Goal: Communication & Community: Connect with others

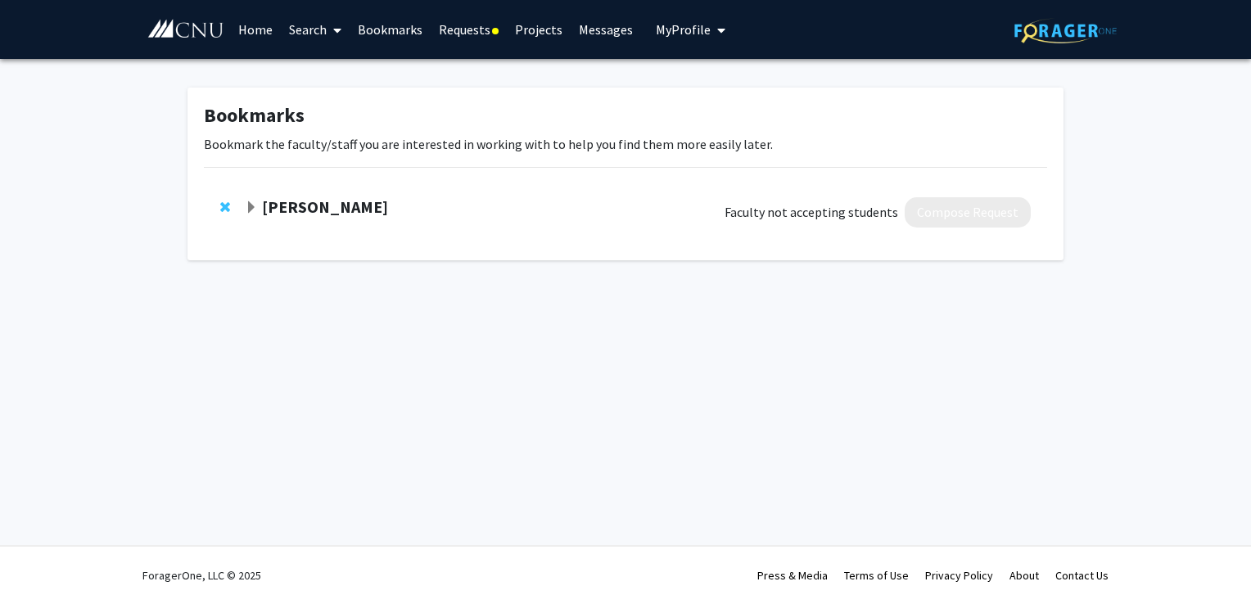
click at [481, 32] on link "Requests" at bounding box center [469, 29] width 76 height 57
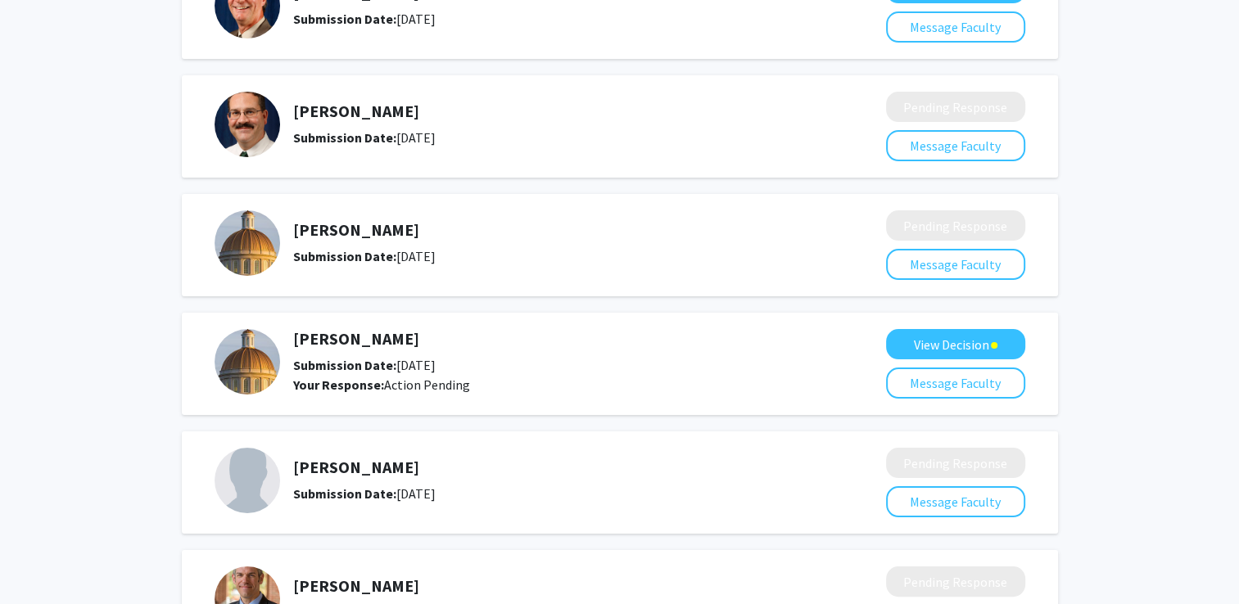
scroll to position [189, 0]
click at [980, 344] on button "View Decision" at bounding box center [955, 343] width 139 height 30
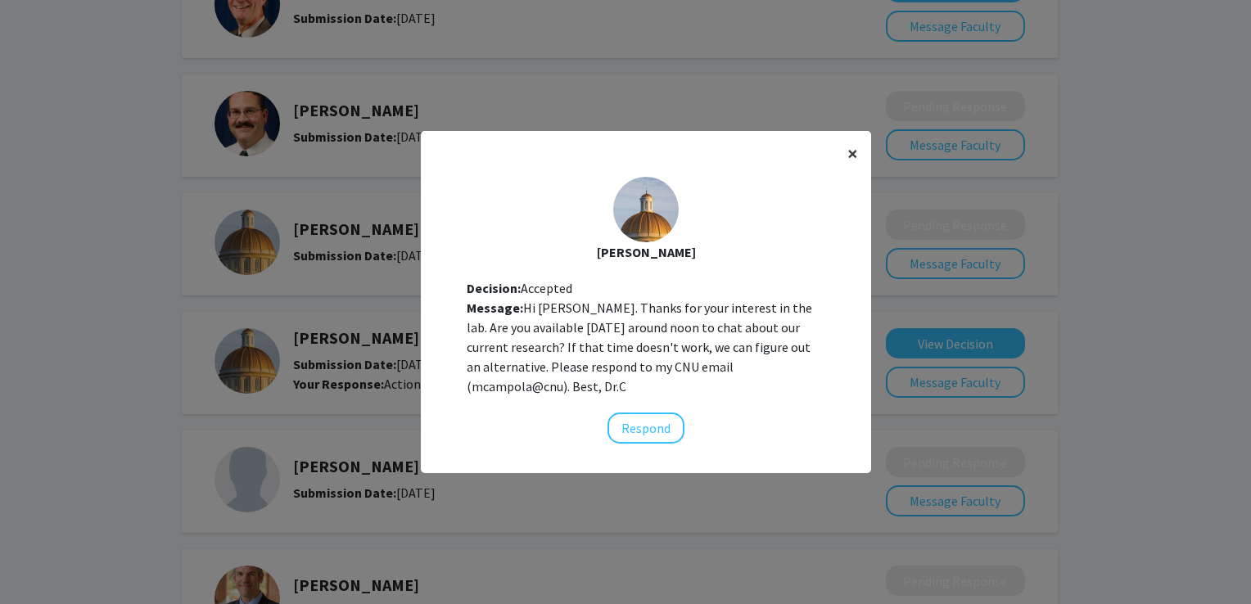
click at [848, 154] on span "×" at bounding box center [853, 153] width 11 height 25
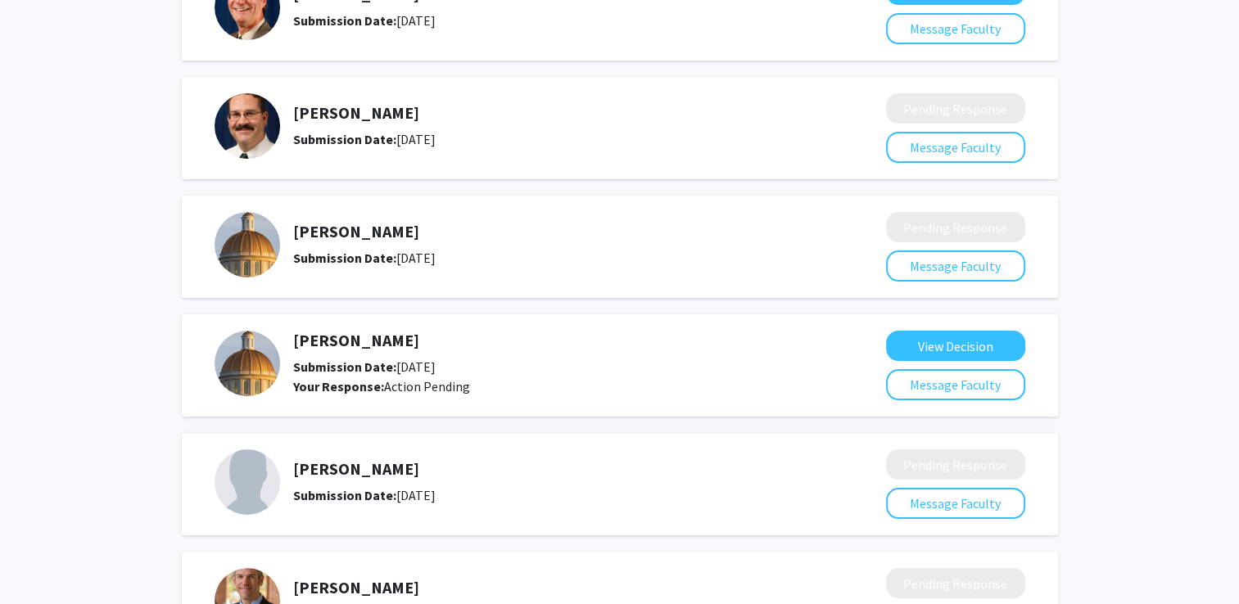
scroll to position [0, 0]
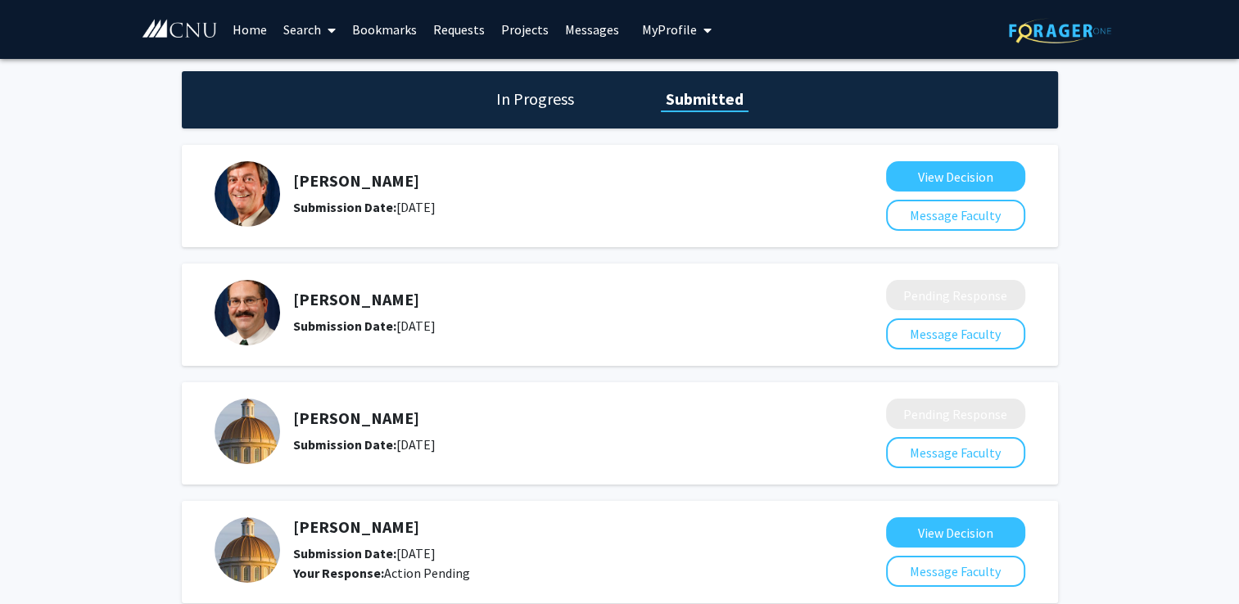
click at [581, 31] on link "Messages" at bounding box center [592, 29] width 70 height 57
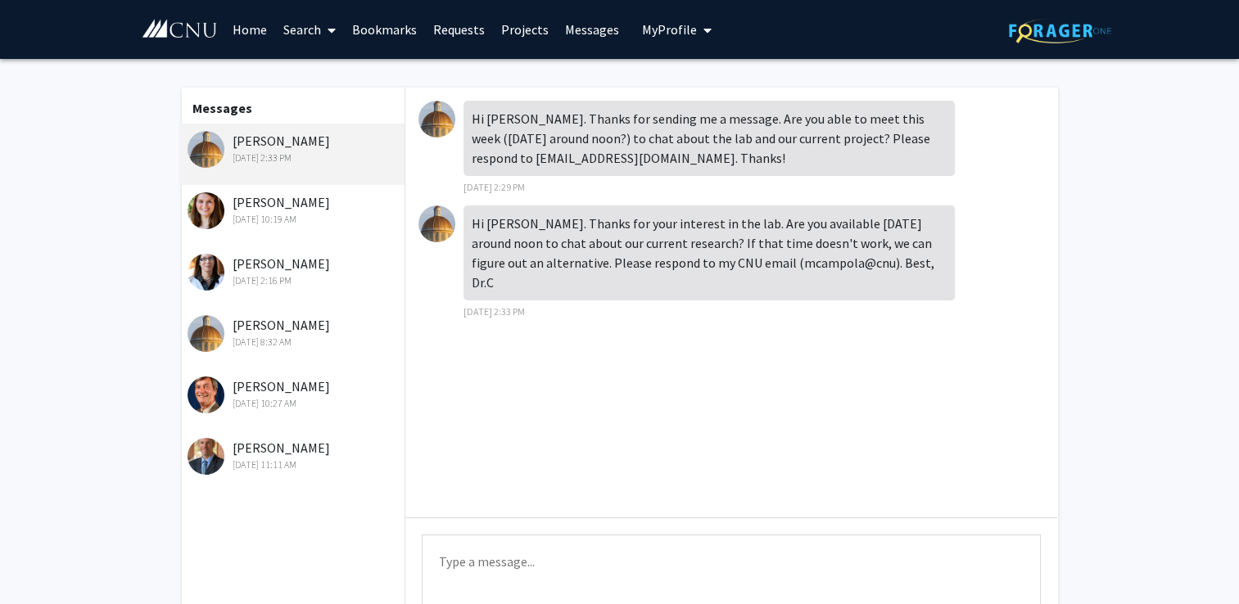
click at [337, 193] on div "[PERSON_NAME] [DATE] 10:19 AM" at bounding box center [295, 209] width 214 height 34
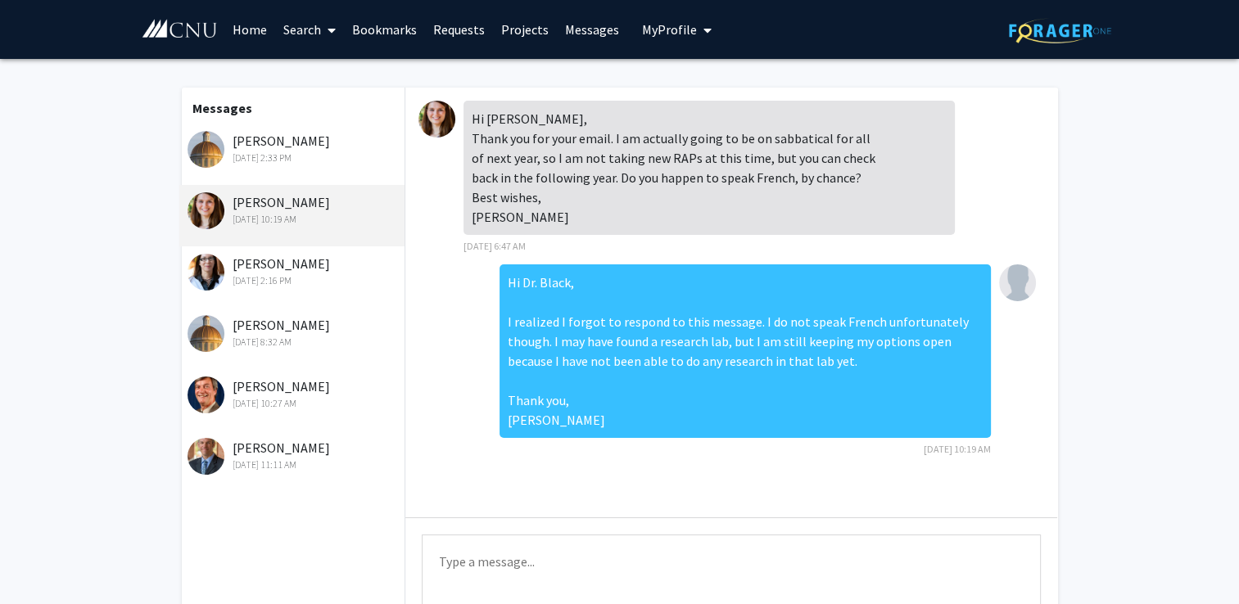
click at [340, 263] on div "[PERSON_NAME] [DATE] 2:16 PM" at bounding box center [295, 271] width 214 height 34
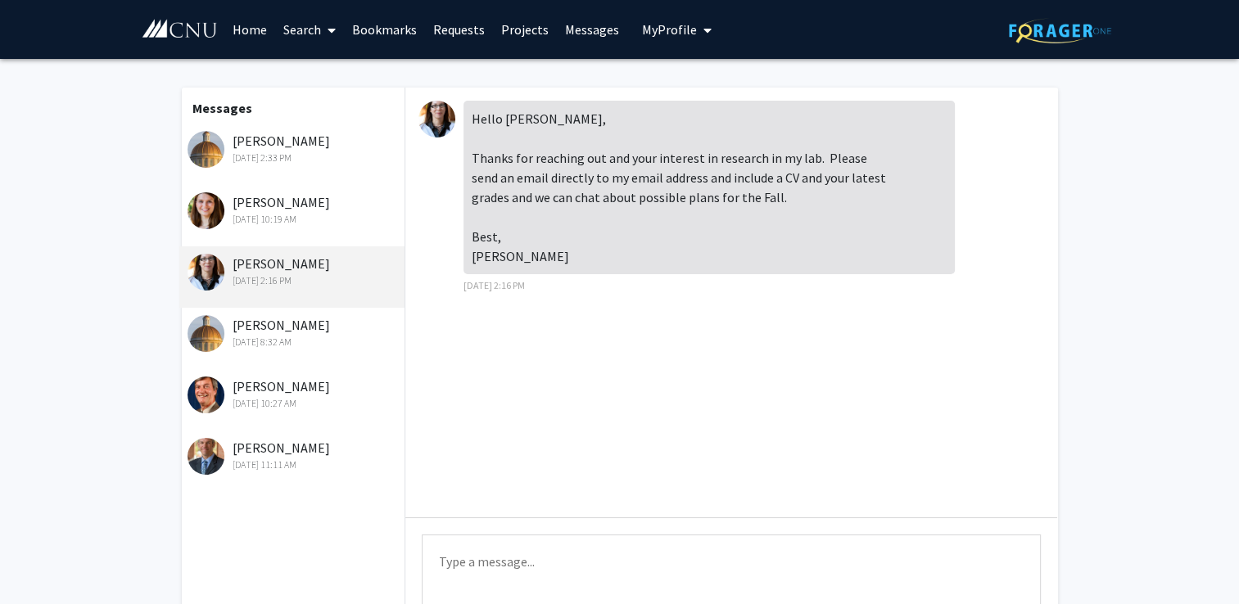
click at [311, 339] on div "[DATE] 8:32 AM" at bounding box center [295, 342] width 214 height 15
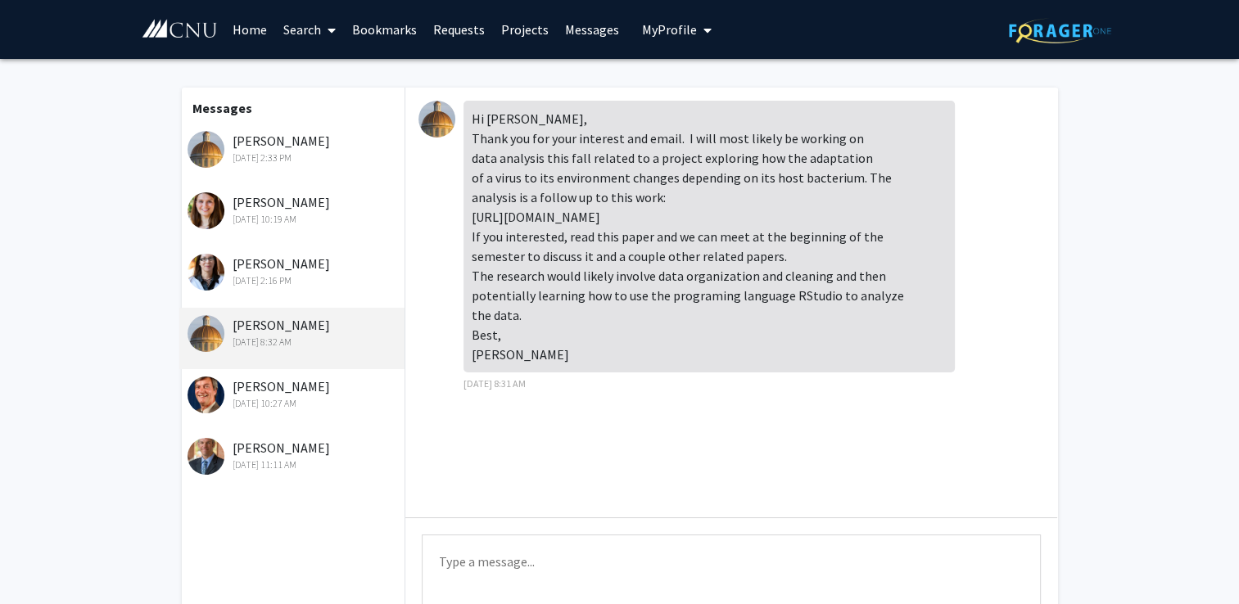
click at [319, 382] on div "[PERSON_NAME] [DATE] 10:27 AM" at bounding box center [295, 394] width 214 height 34
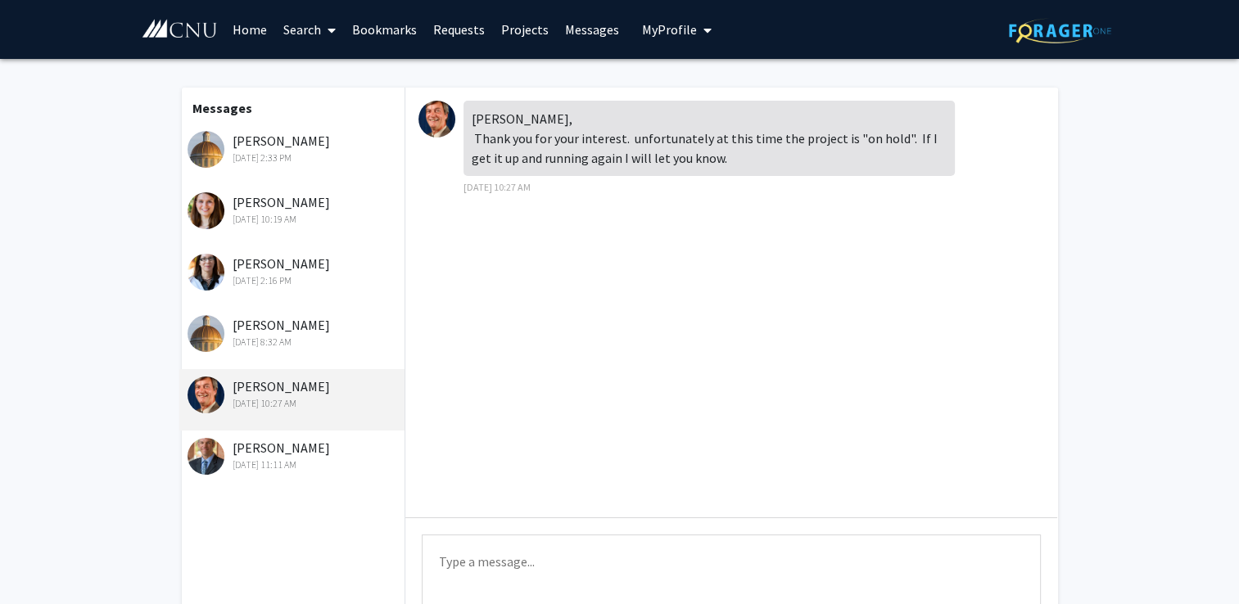
click at [291, 459] on div "[DATE] 11:11 AM" at bounding box center [295, 465] width 214 height 15
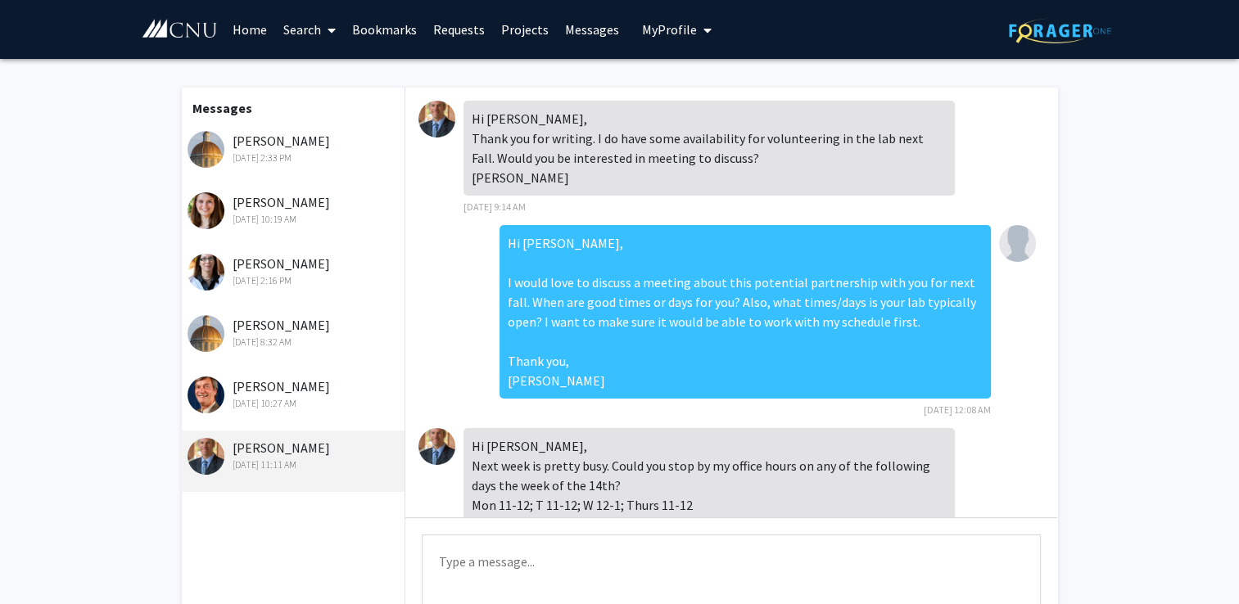
scroll to position [920, 0]
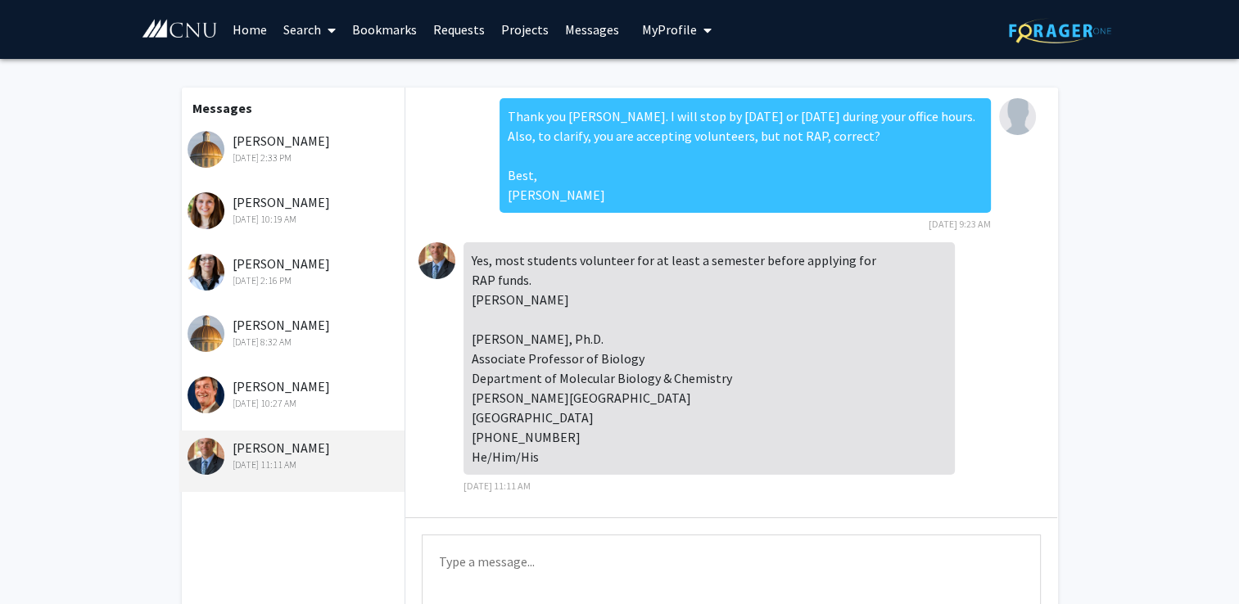
click at [284, 342] on div "[DATE] 8:32 AM" at bounding box center [295, 342] width 214 height 15
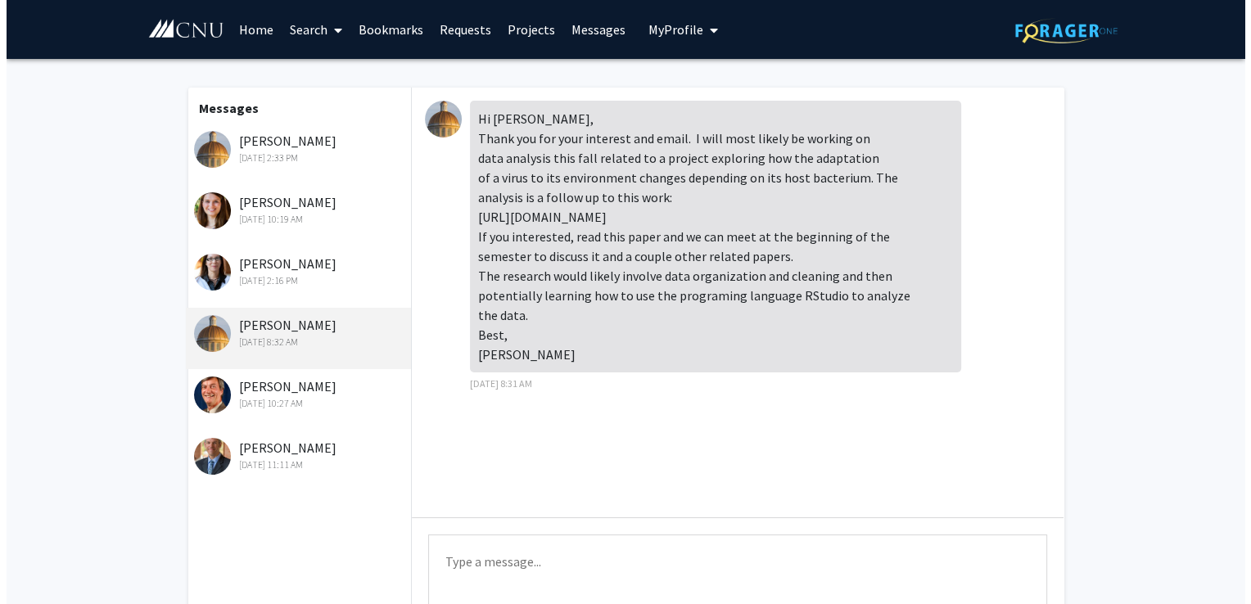
scroll to position [0, 0]
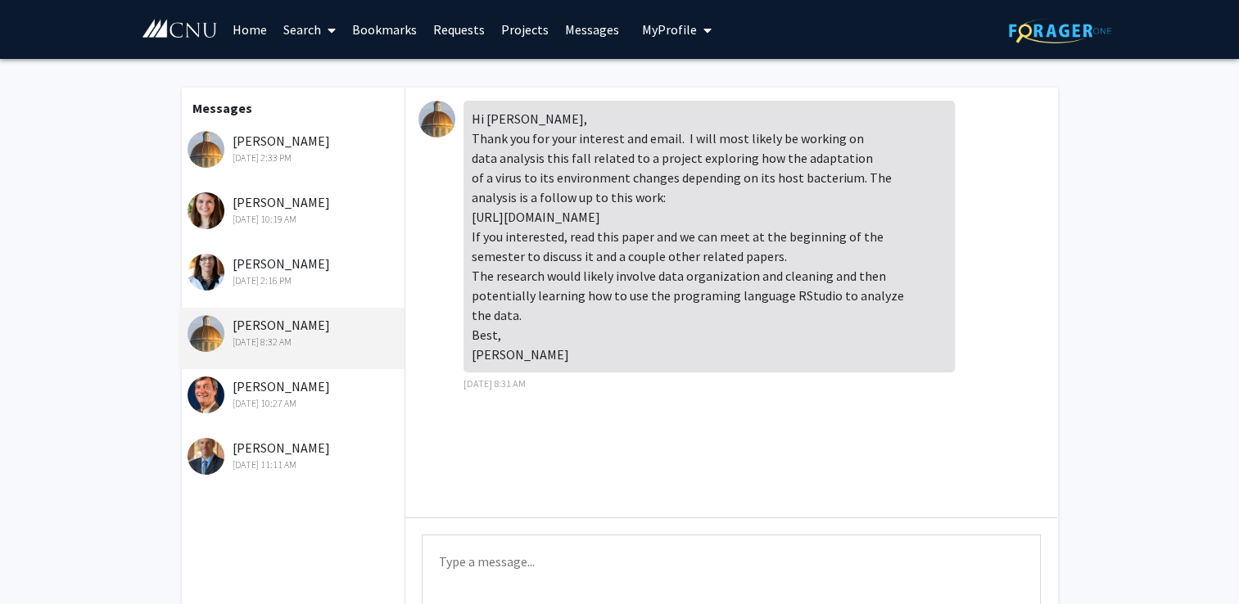
click at [264, 215] on div "[DATE] 10:19 AM" at bounding box center [295, 219] width 214 height 15
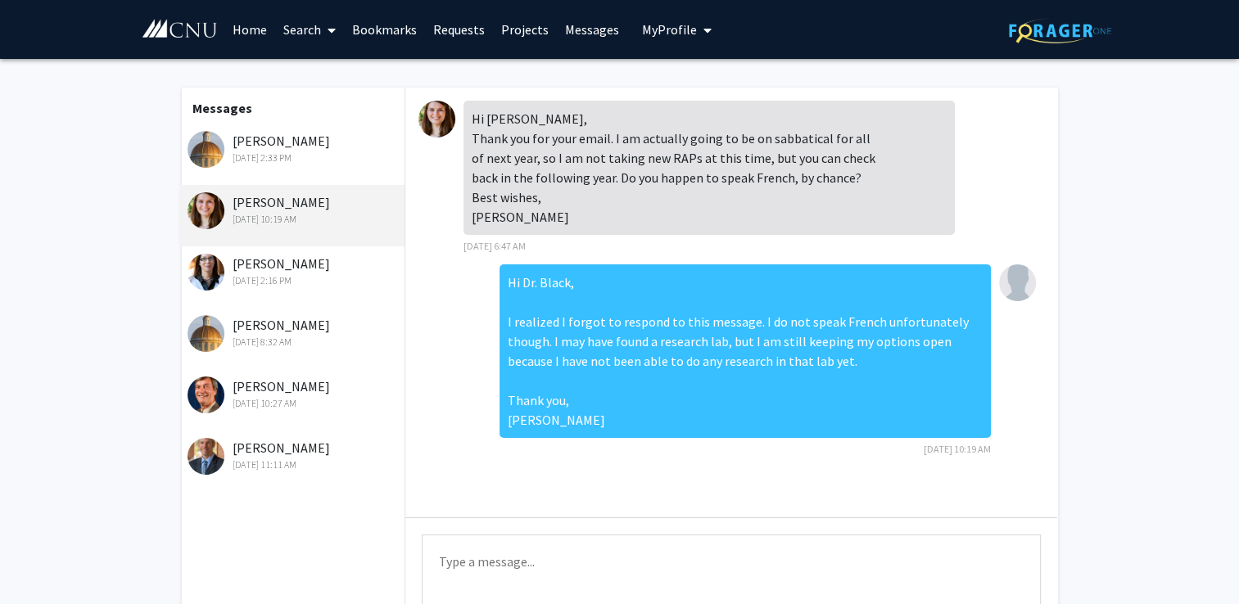
click at [267, 149] on div "[PERSON_NAME] [DATE] 2:33 PM" at bounding box center [295, 148] width 214 height 34
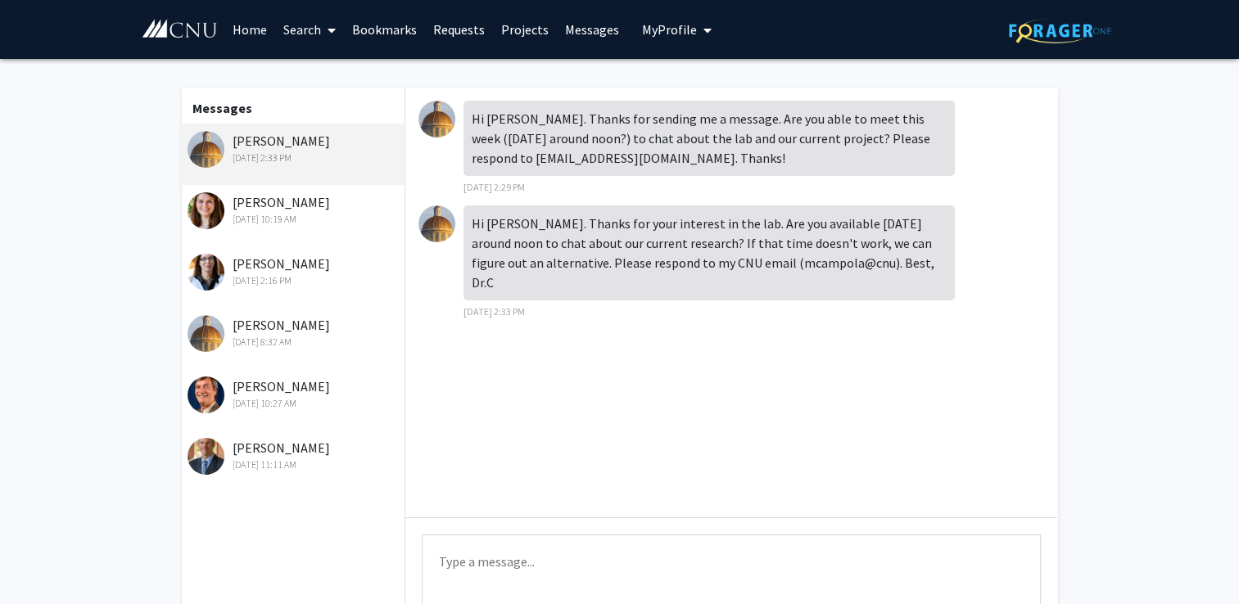
click at [269, 325] on div "[PERSON_NAME] [DATE] 8:32 AM" at bounding box center [295, 332] width 214 height 34
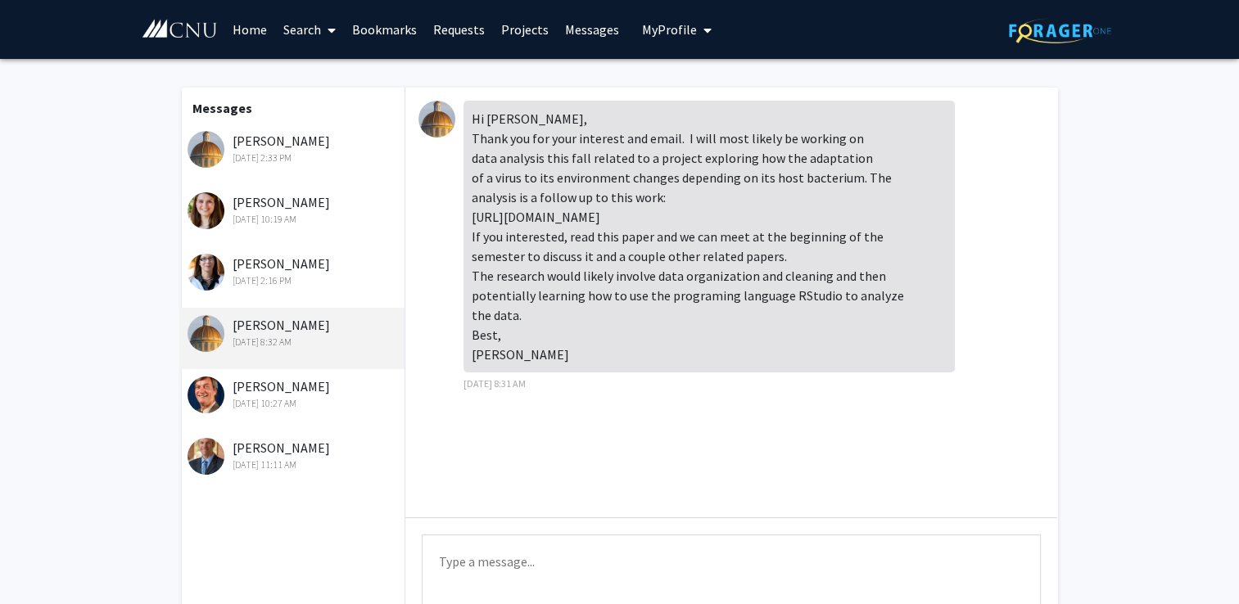
click at [394, 27] on link "Bookmarks" at bounding box center [384, 29] width 81 height 57
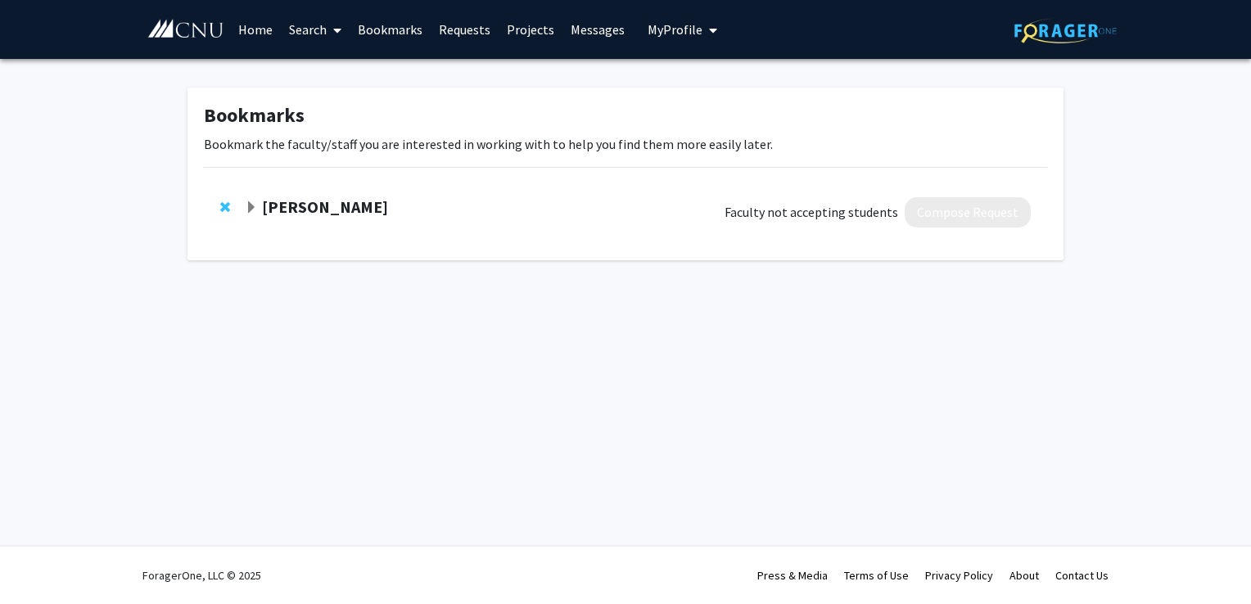
click at [329, 214] on strong "[PERSON_NAME]" at bounding box center [325, 207] width 126 height 20
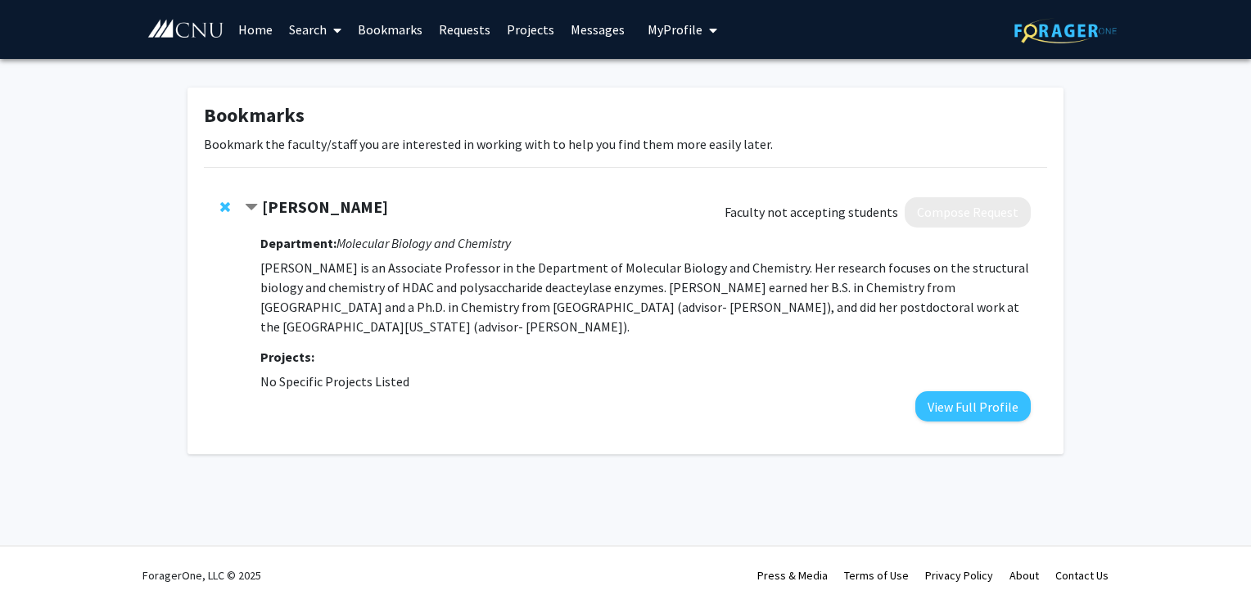
click at [329, 214] on strong "[PERSON_NAME]" at bounding box center [325, 207] width 126 height 20
